Goal: Information Seeking & Learning: Learn about a topic

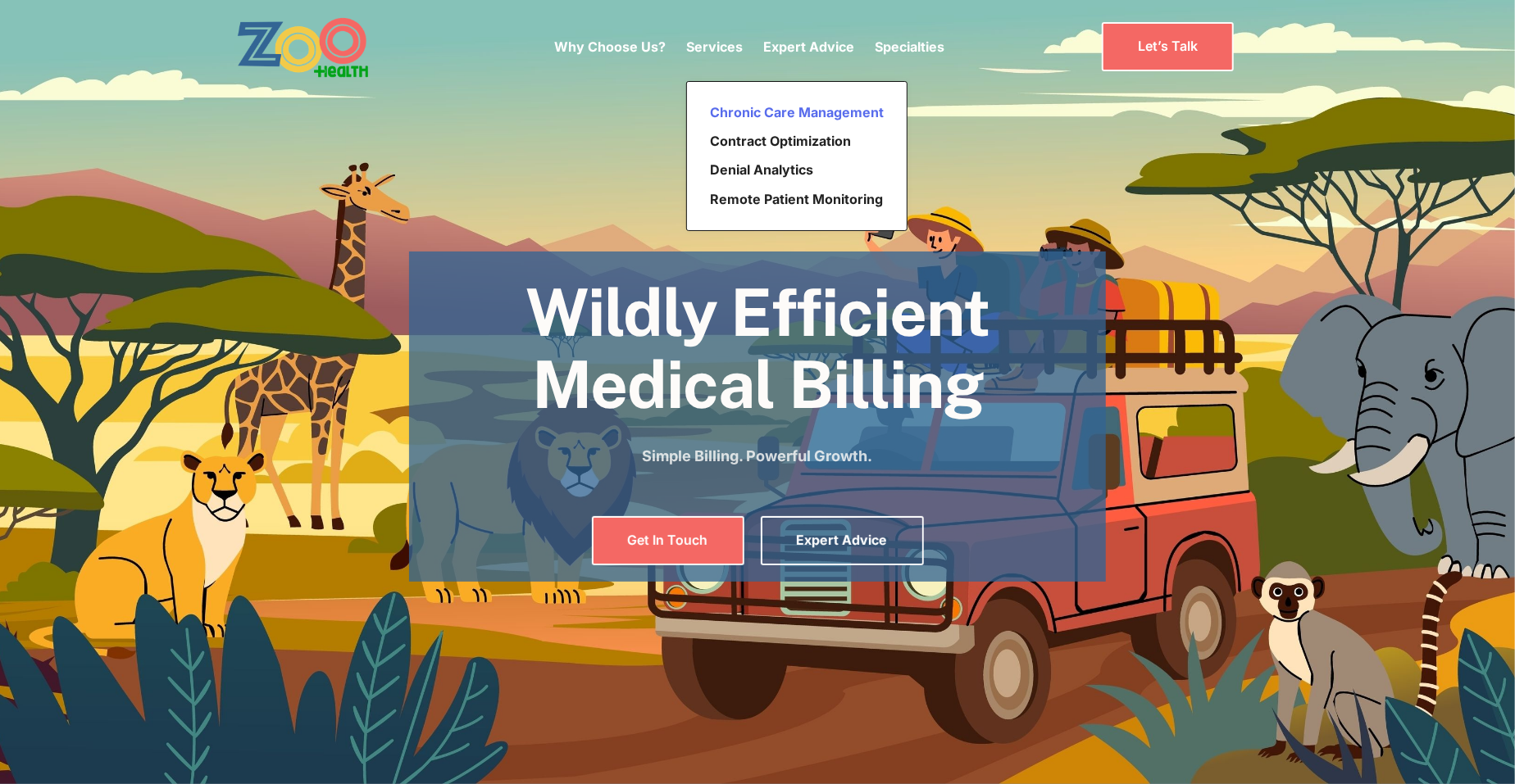
click at [752, 110] on link "Chronic Care Management" at bounding box center [796, 113] width 187 height 29
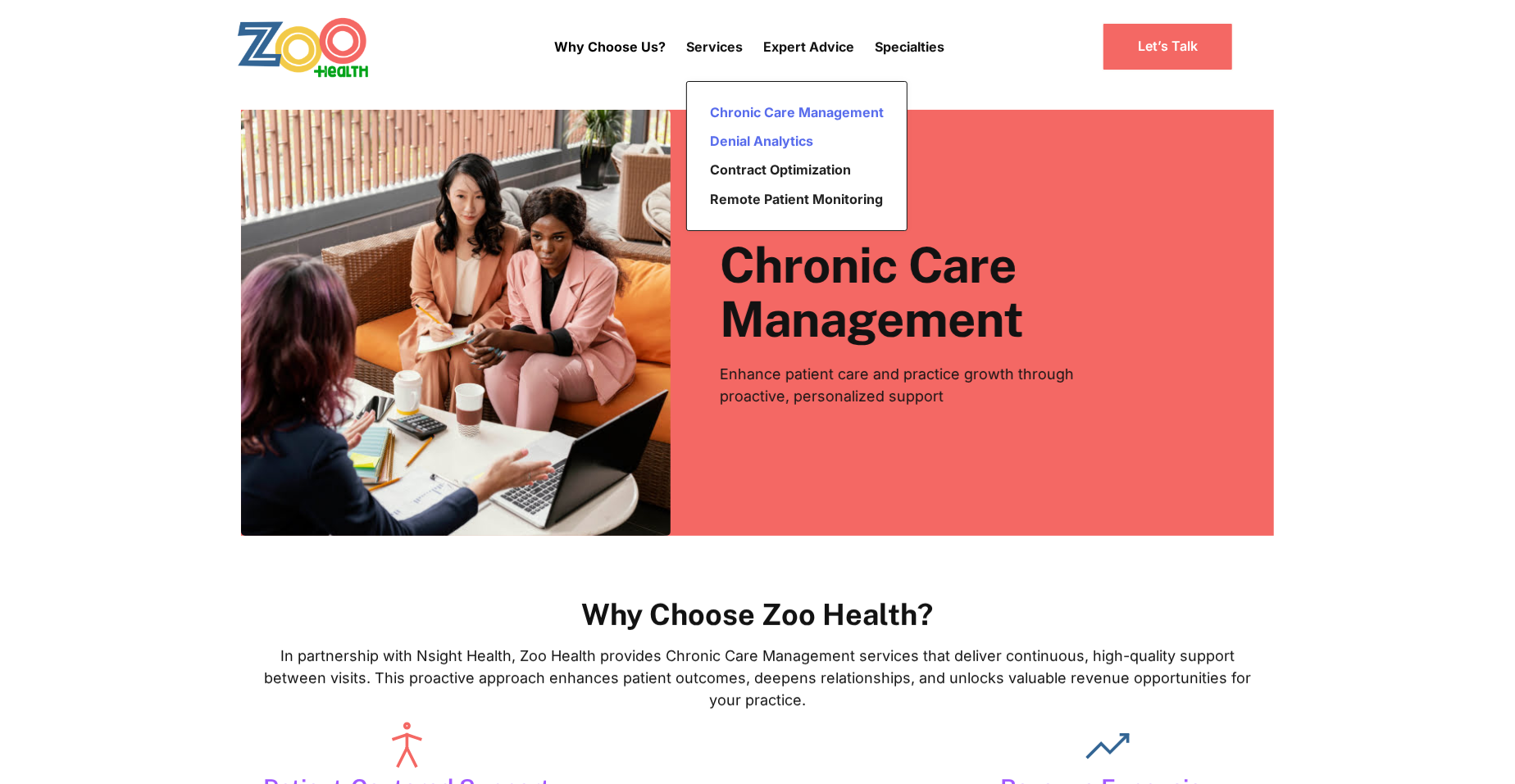
click at [746, 145] on link "Denial Analytics" at bounding box center [796, 141] width 187 height 29
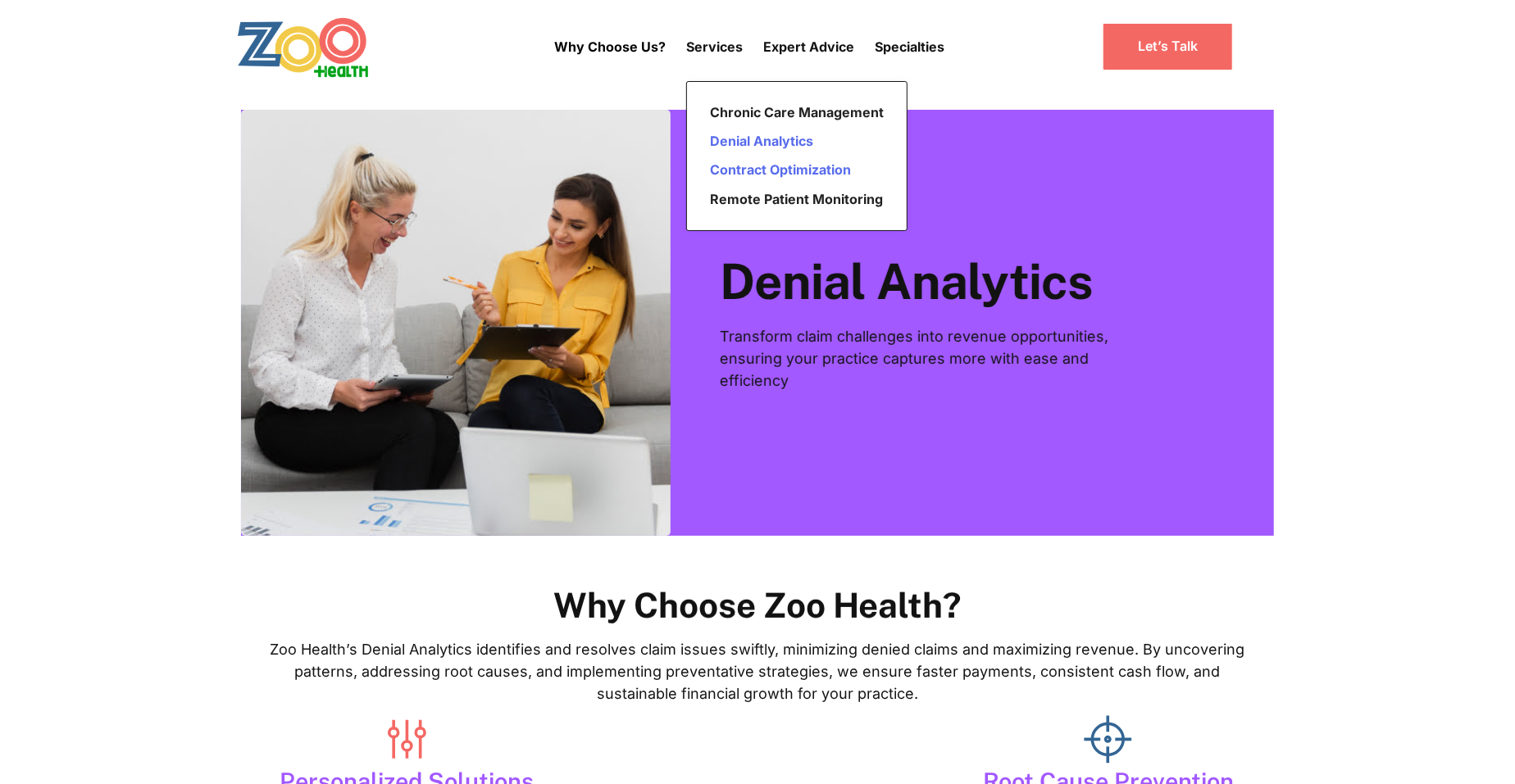
click at [769, 173] on link "Contract Optimization" at bounding box center [796, 170] width 187 height 29
